Goal: Transaction & Acquisition: Download file/media

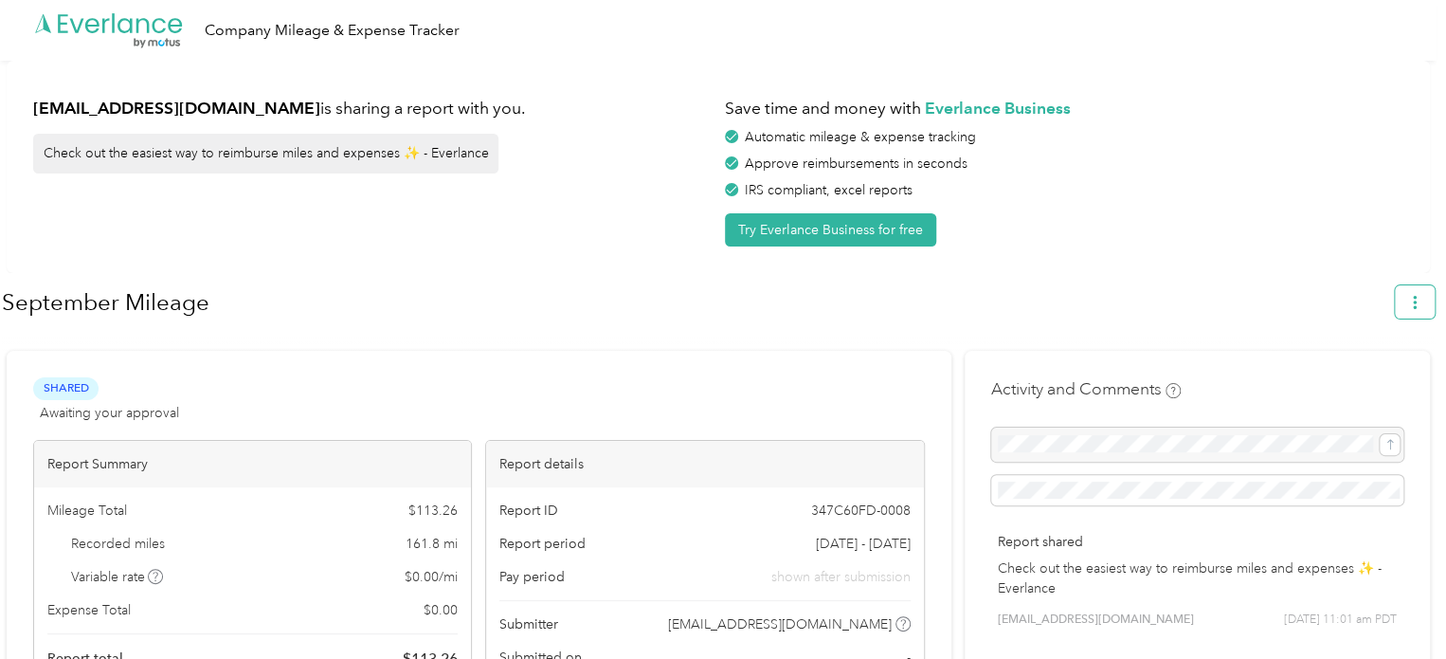
click at [1417, 297] on icon "button" at bounding box center [1415, 302] width 4 height 13
click at [1376, 374] on li "Download" at bounding box center [1371, 390] width 131 height 33
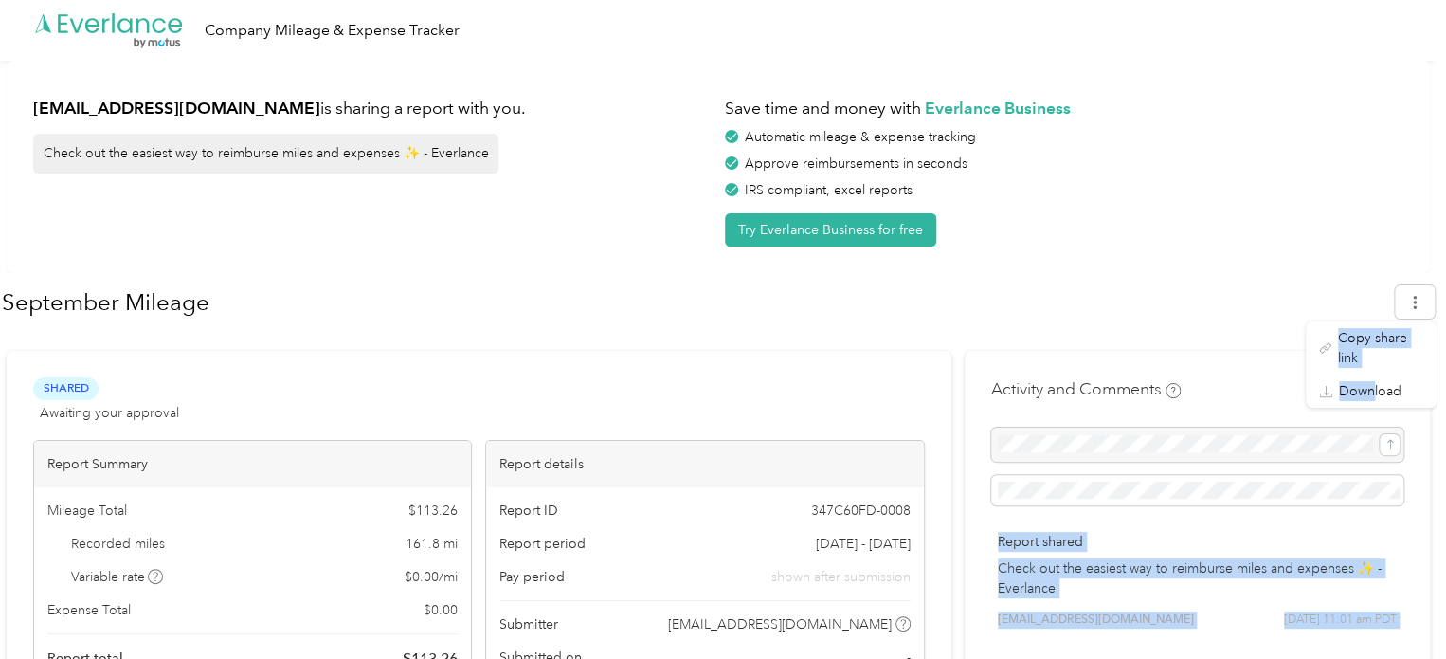
drag, startPoint x: 1376, startPoint y: 359, endPoint x: 1454, endPoint y: 392, distance: 84.5
click at [1437, 392] on html ".cls-1 { fill: #00adee; } .cls-2 { fill: #fff; } .cls-3 { fill: #707372; } .cls…" at bounding box center [718, 329] width 1437 height 659
click at [1347, 385] on div "Activity and Comments Report shared Check out the easiest way to reimburse mile…" at bounding box center [1197, 515] width 412 height 277
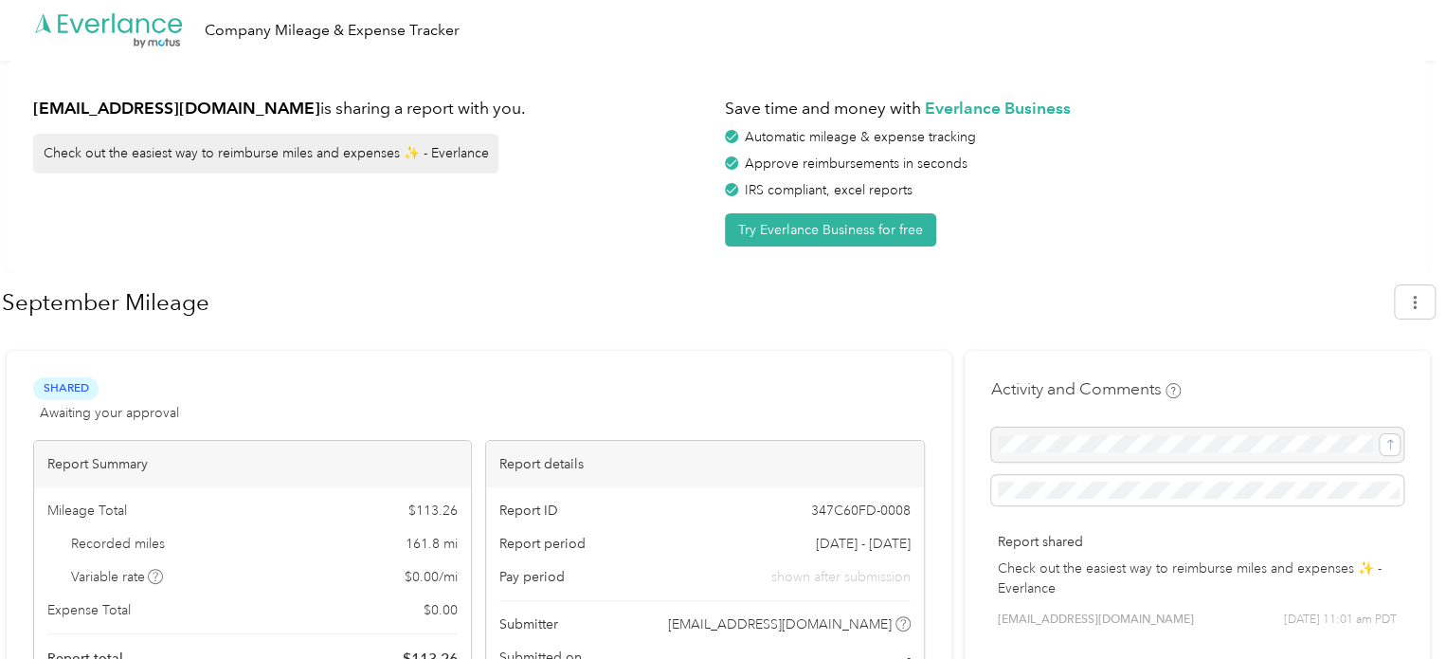
click at [773, 28] on div ".cls-1 { fill: #00adee; } .cls-2 { fill: #fff; } .cls-3 { fill: #707372; } .cls…" at bounding box center [718, 30] width 1437 height 61
click at [1409, 306] on button "button" at bounding box center [1415, 301] width 40 height 33
click at [1365, 381] on span "Download" at bounding box center [1370, 391] width 63 height 20
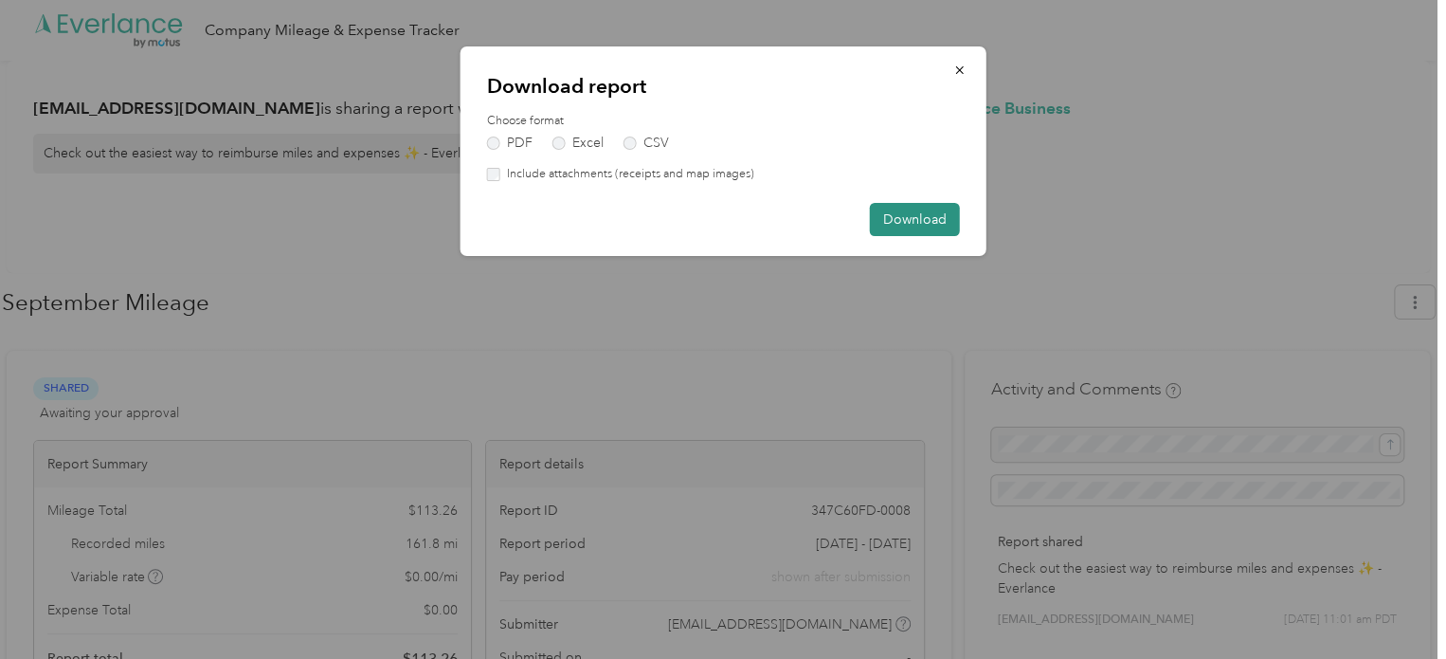
click at [895, 215] on button "Download" at bounding box center [915, 219] width 90 height 33
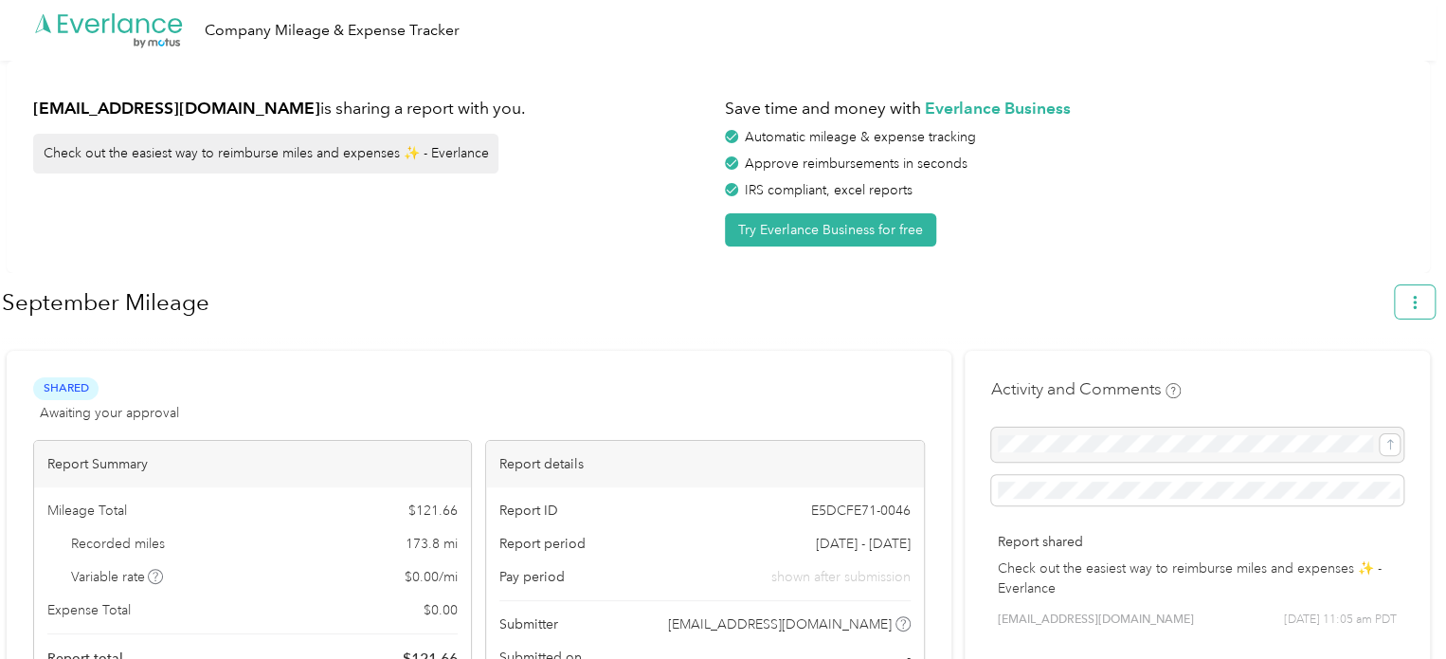
click at [1419, 308] on icon "button" at bounding box center [1414, 302] width 13 height 13
click at [1379, 381] on span "Download" at bounding box center [1370, 391] width 63 height 20
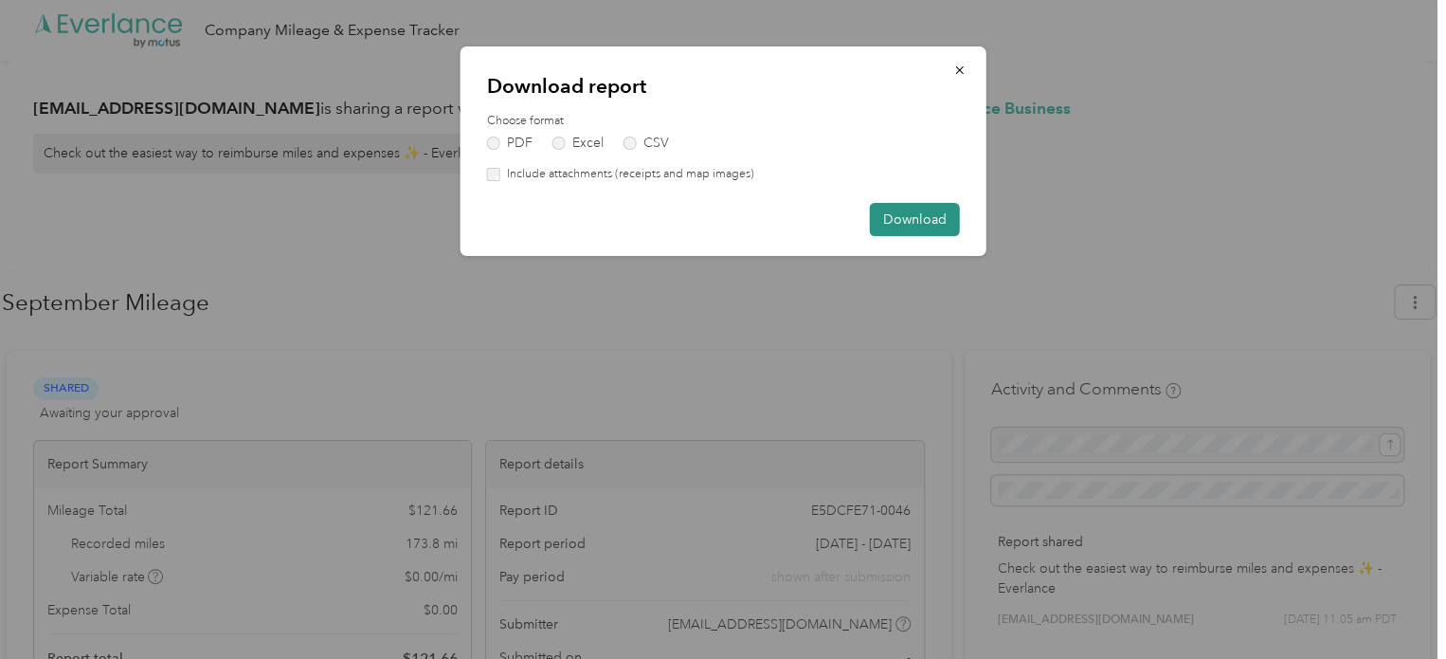
click at [914, 234] on button "Download" at bounding box center [915, 219] width 90 height 33
